Goal: Check status

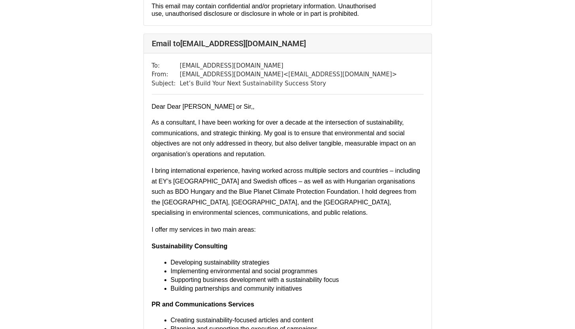
scroll to position [4327, 0]
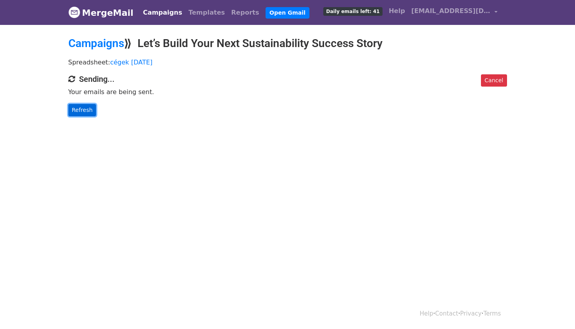
click at [81, 109] on link "Refresh" at bounding box center [82, 110] width 28 height 12
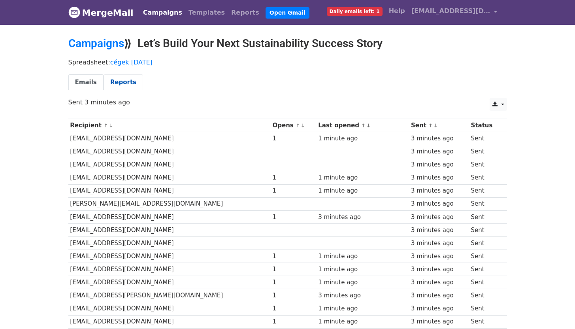
click at [119, 79] on link "Reports" at bounding box center [122, 82] width 39 height 16
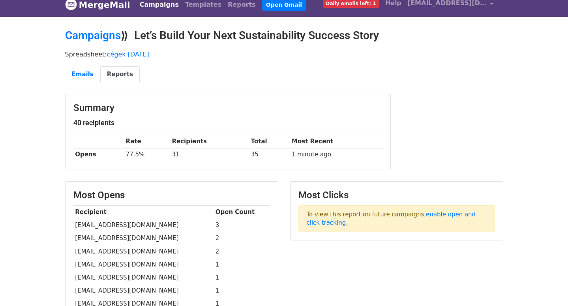
scroll to position [4, 0]
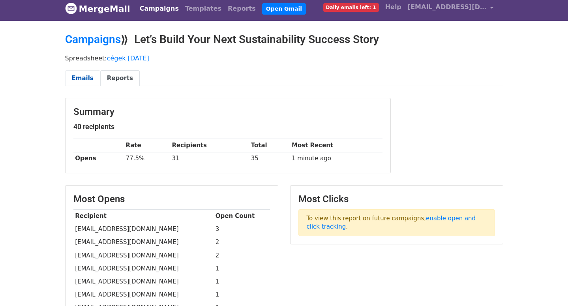
click at [76, 73] on link "Emails" at bounding box center [82, 78] width 35 height 16
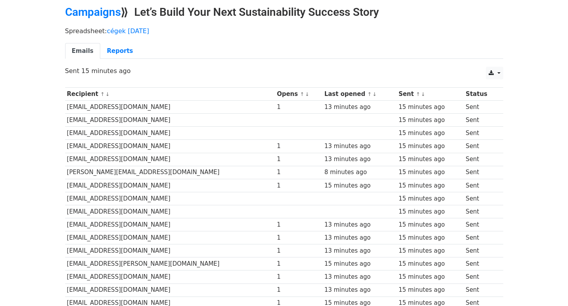
scroll to position [26, 0]
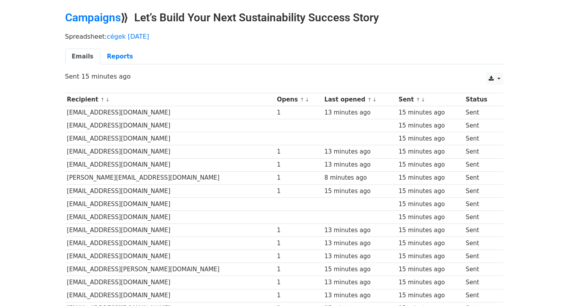
click at [300, 99] on link "↑" at bounding box center [302, 100] width 4 height 6
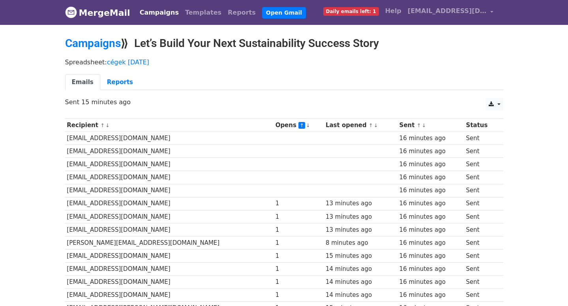
click at [306, 126] on link "↓" at bounding box center [308, 125] width 4 height 6
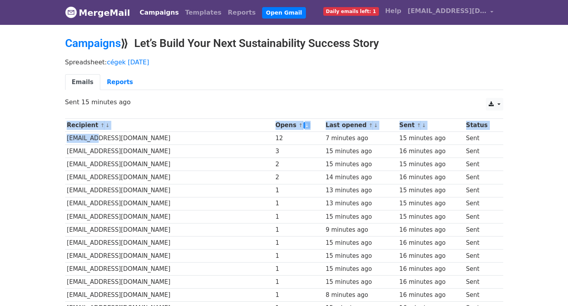
drag, startPoint x: 63, startPoint y: 136, endPoint x: 89, endPoint y: 137, distance: 26.5
click at [89, 137] on td "[EMAIL_ADDRESS][DOMAIN_NAME]" at bounding box center [169, 138] width 209 height 13
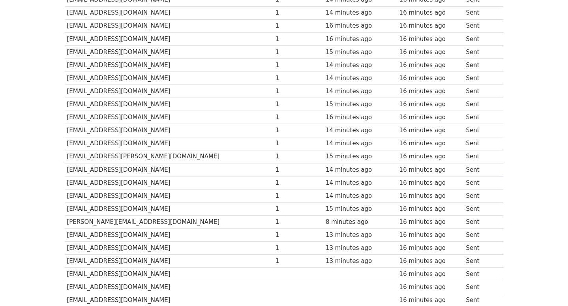
scroll to position [418, 0]
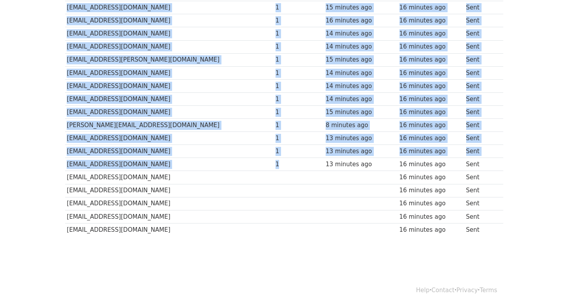
drag, startPoint x: 67, startPoint y: 137, endPoint x: 259, endPoint y: 165, distance: 194.0
copy tbody "[EMAIL_ADDRESS][DOMAIN_NAME] 12 7 minutes ago 15 minutes ago Sent [EMAIL_ADDRES…"
